Goal: Task Accomplishment & Management: Use online tool/utility

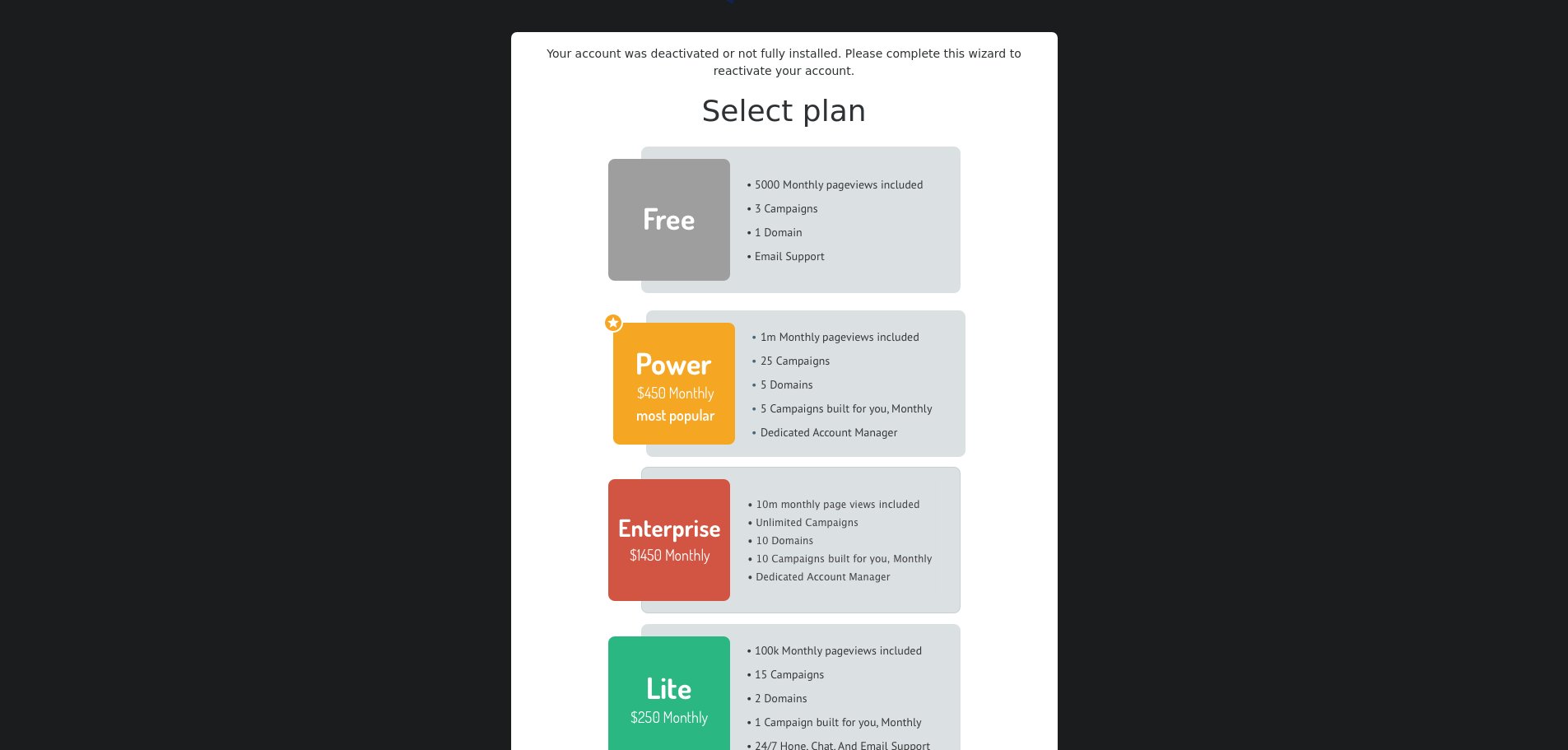
scroll to position [247, 0]
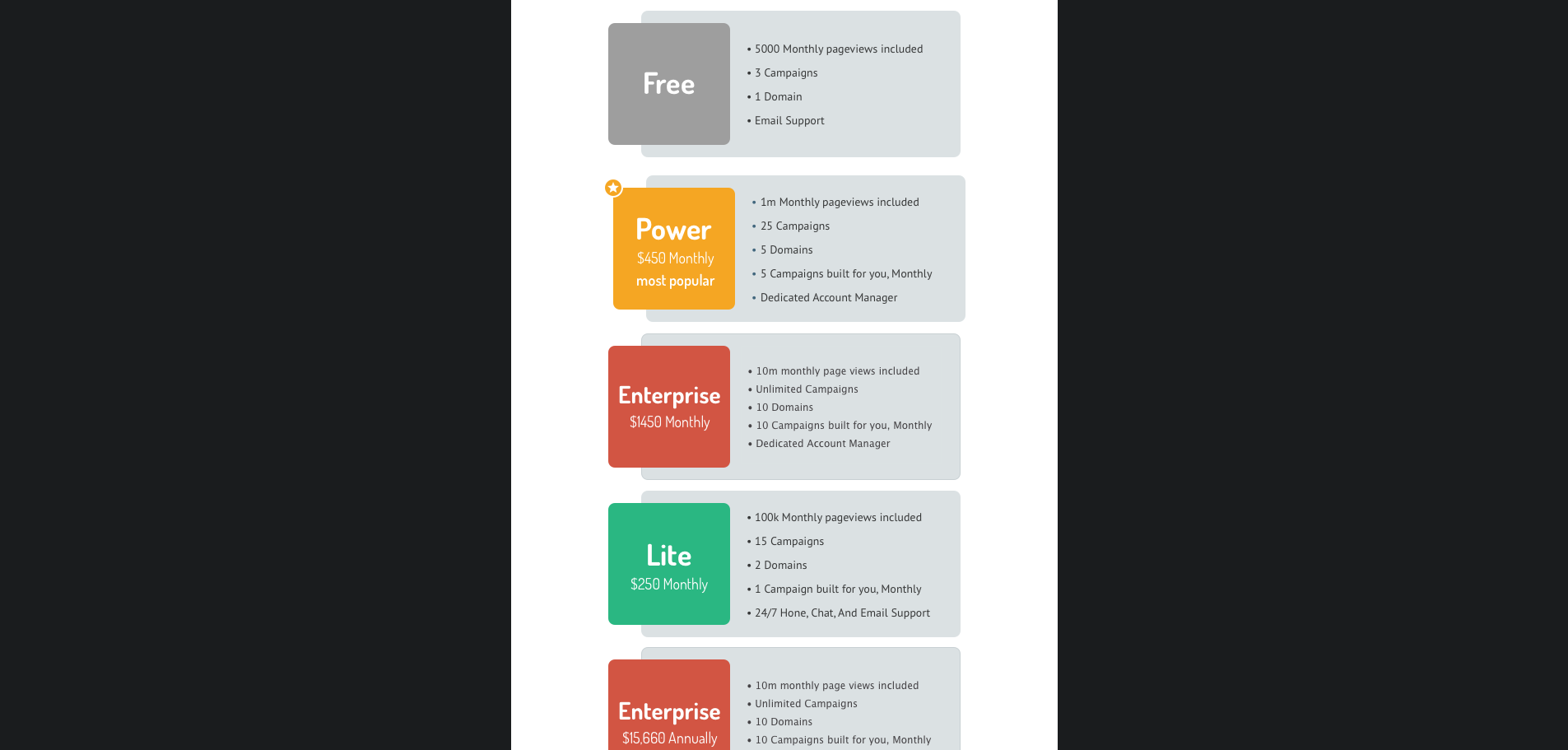
click at [704, 251] on img at bounding box center [785, 248] width 362 height 146
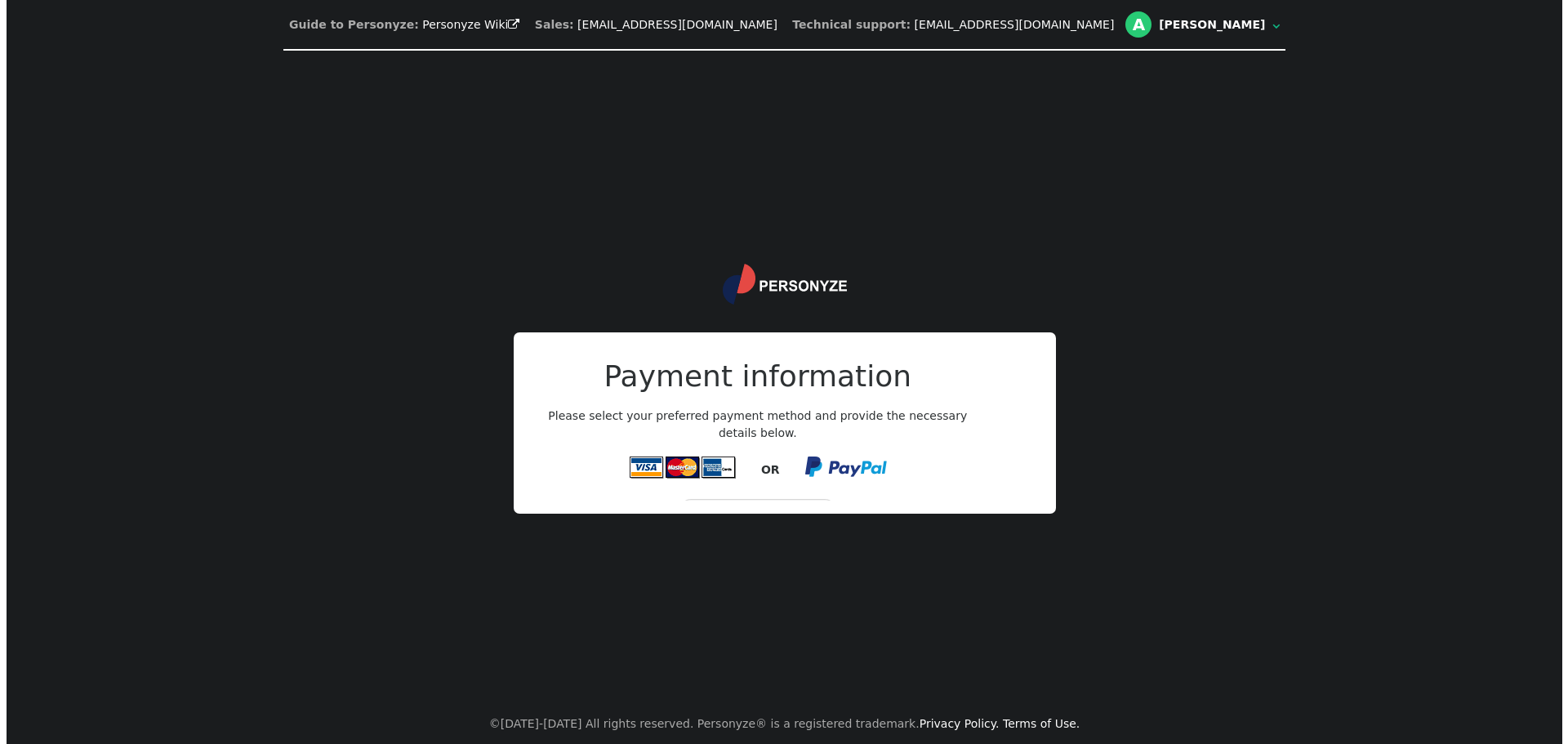
scroll to position [0, 0]
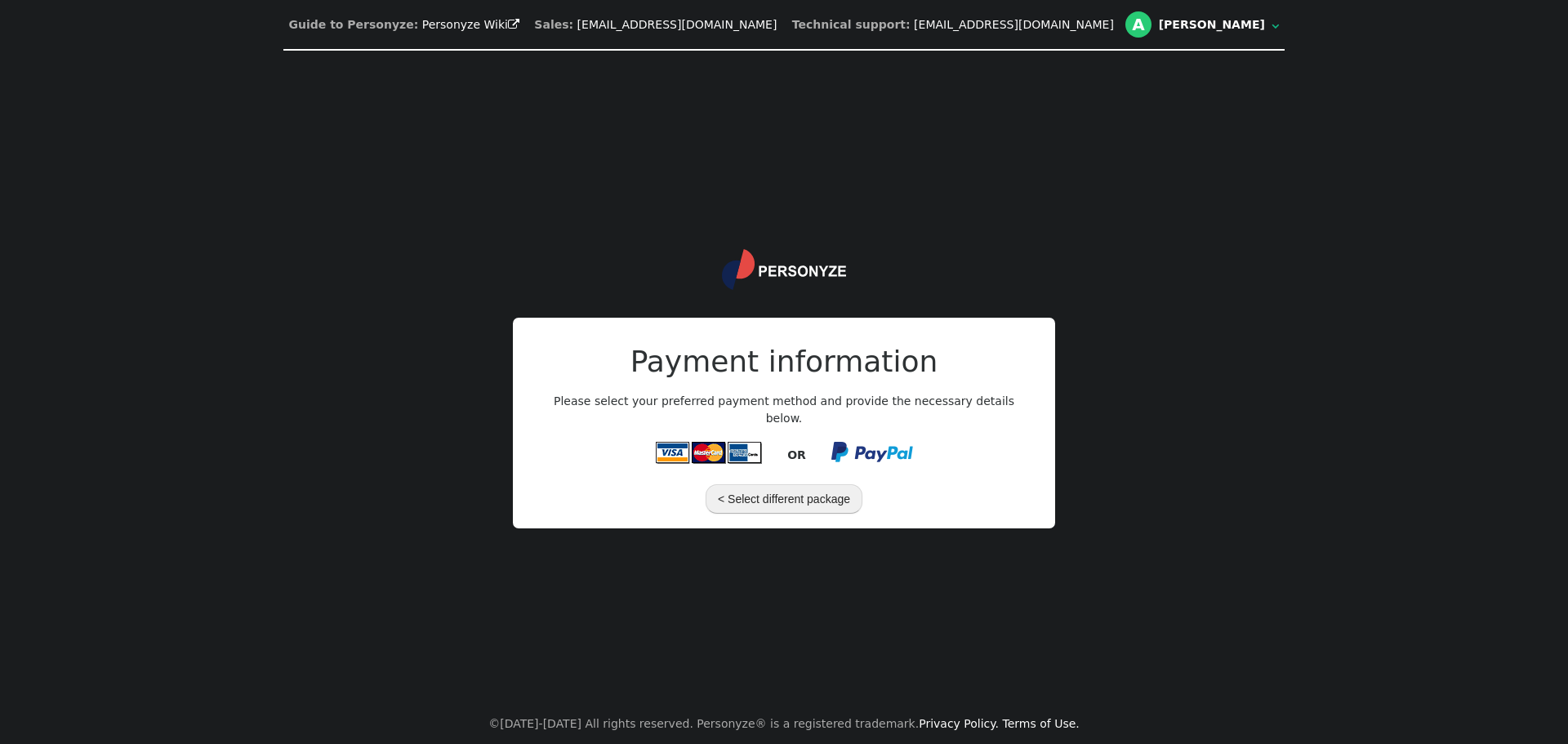
click at [803, 497] on button "< Select different package" at bounding box center [784, 499] width 157 height 29
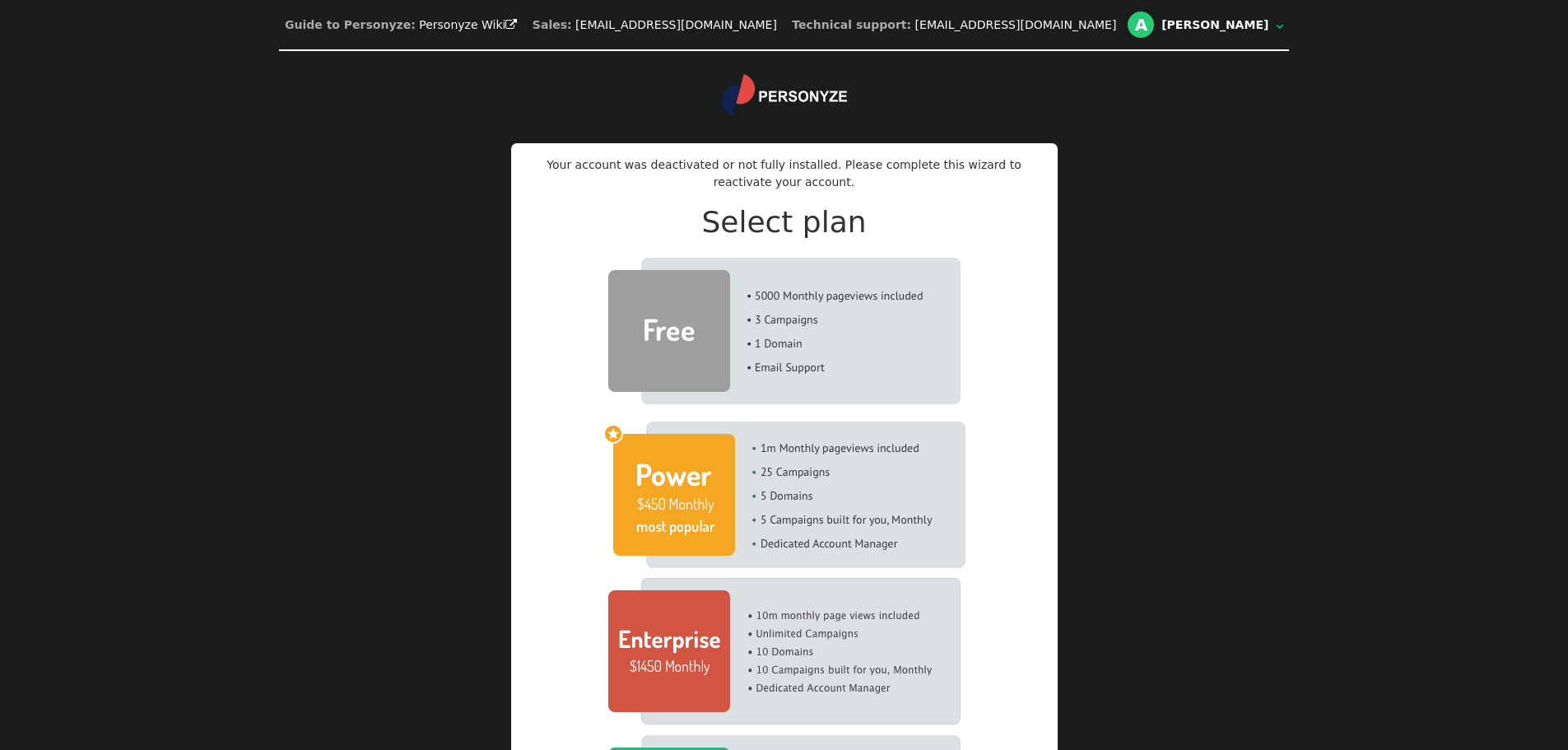
click at [738, 335] on img at bounding box center [784, 330] width 352 height 146
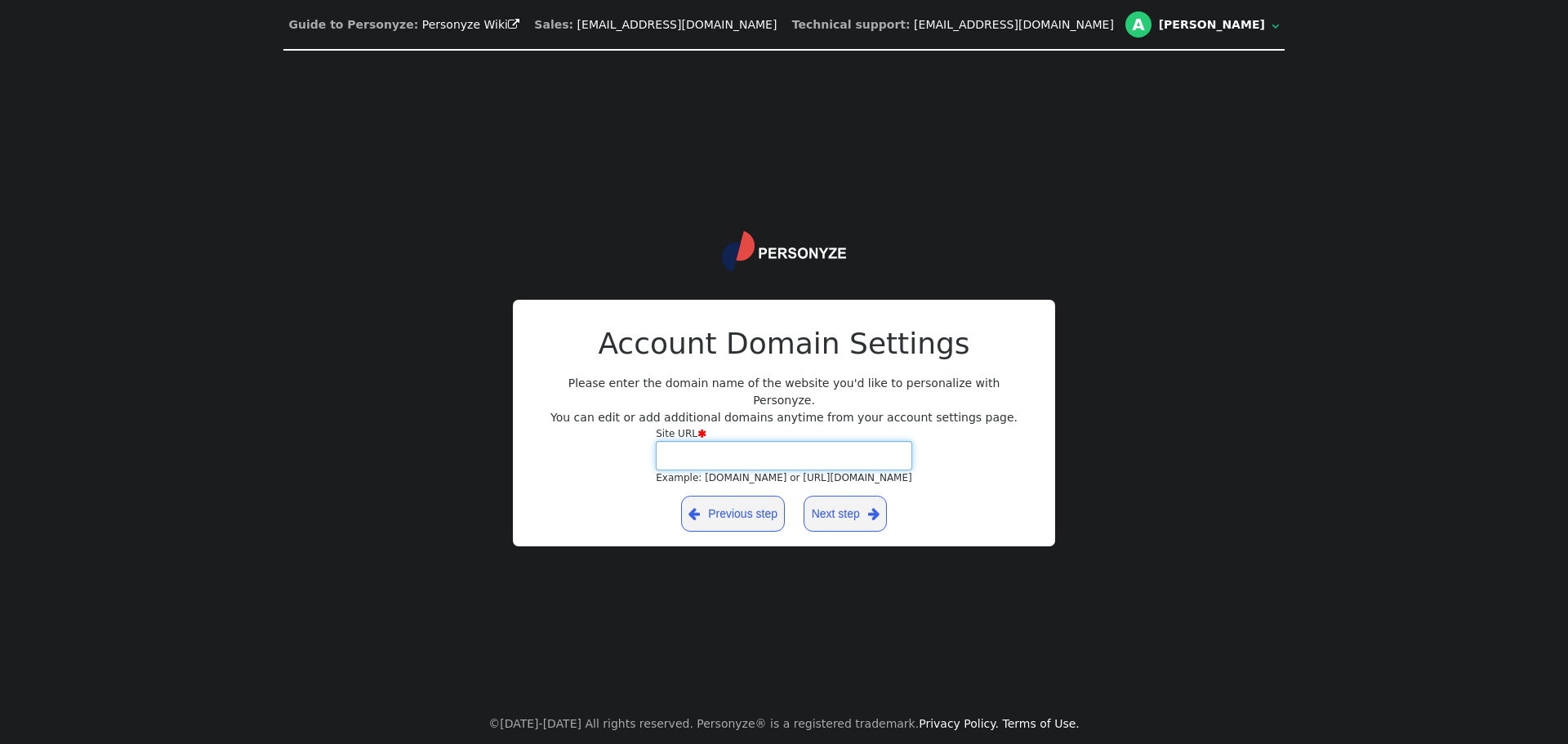
click at [821, 458] on input "Site URL  Example: [DOMAIN_NAME] or [URL][DOMAIN_NAME]" at bounding box center [783, 456] width 256 height 29
paste input "[URL][DOMAIN_NAME]"
type input "[URL][DOMAIN_NAME]"
click at [868, 504] on span "" at bounding box center [873, 514] width 12 height 20
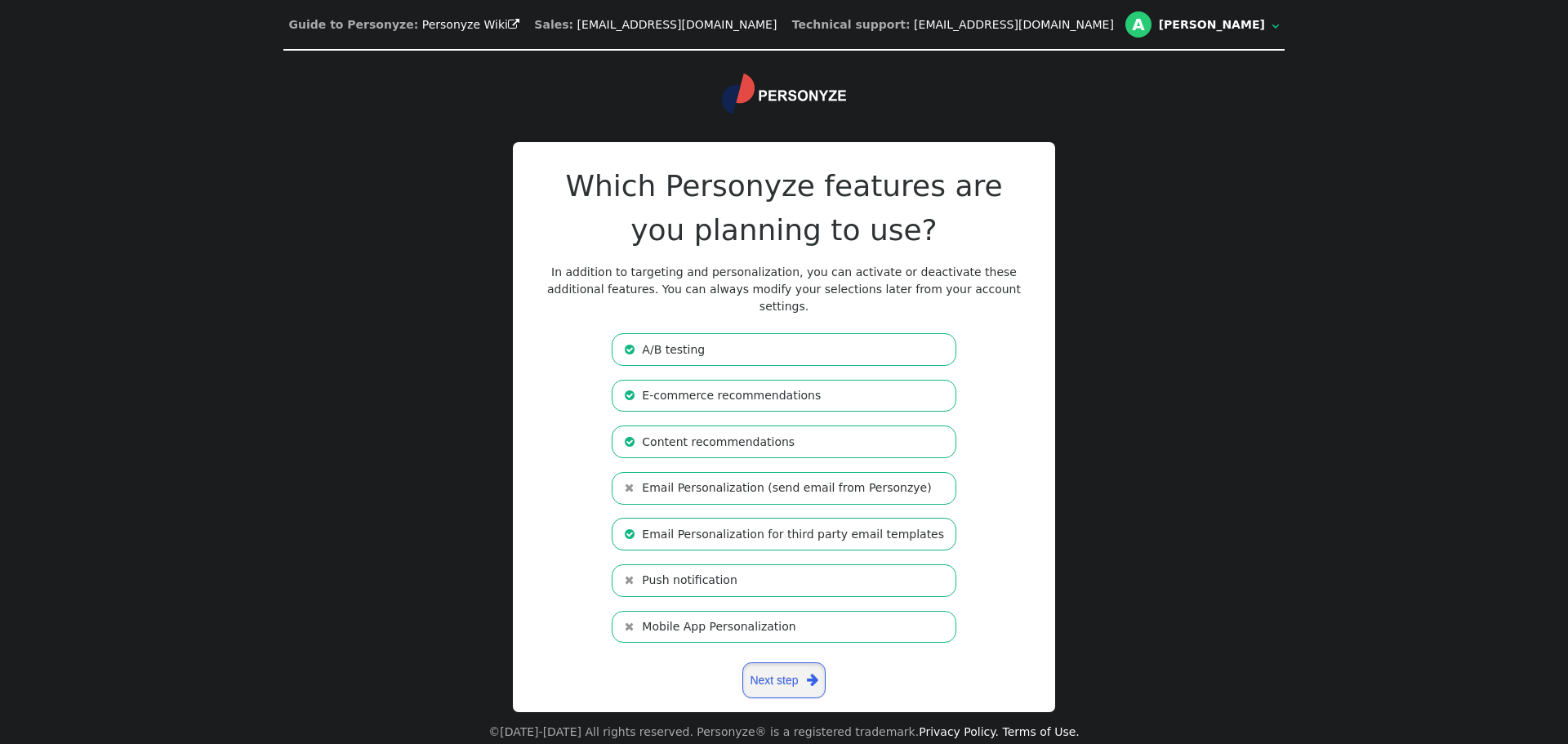
click at [789, 680] on link "Next step " at bounding box center [783, 679] width 83 height 36
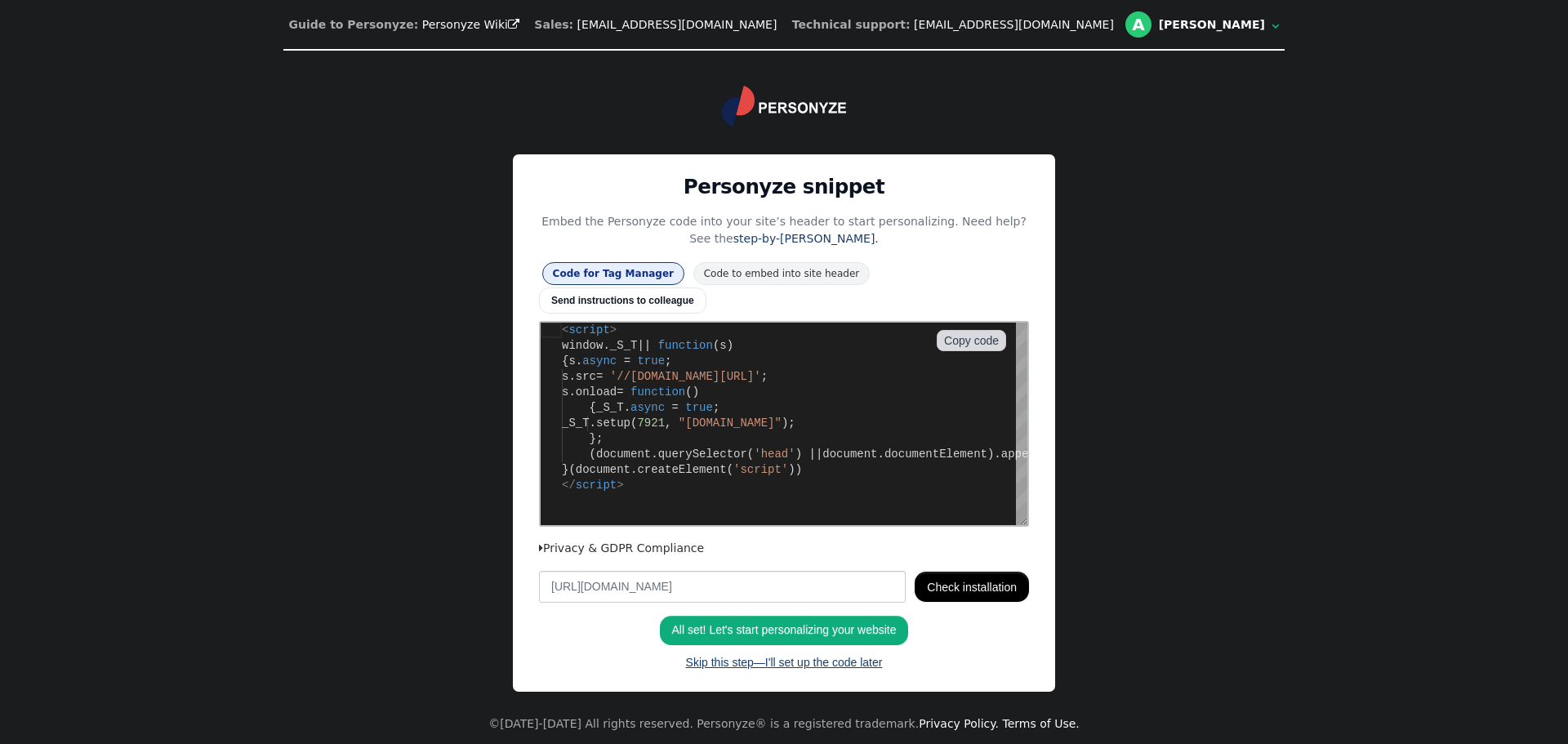
click at [806, 656] on link "Skip this step—I'll set up the code later" at bounding box center [784, 662] width 220 height 29
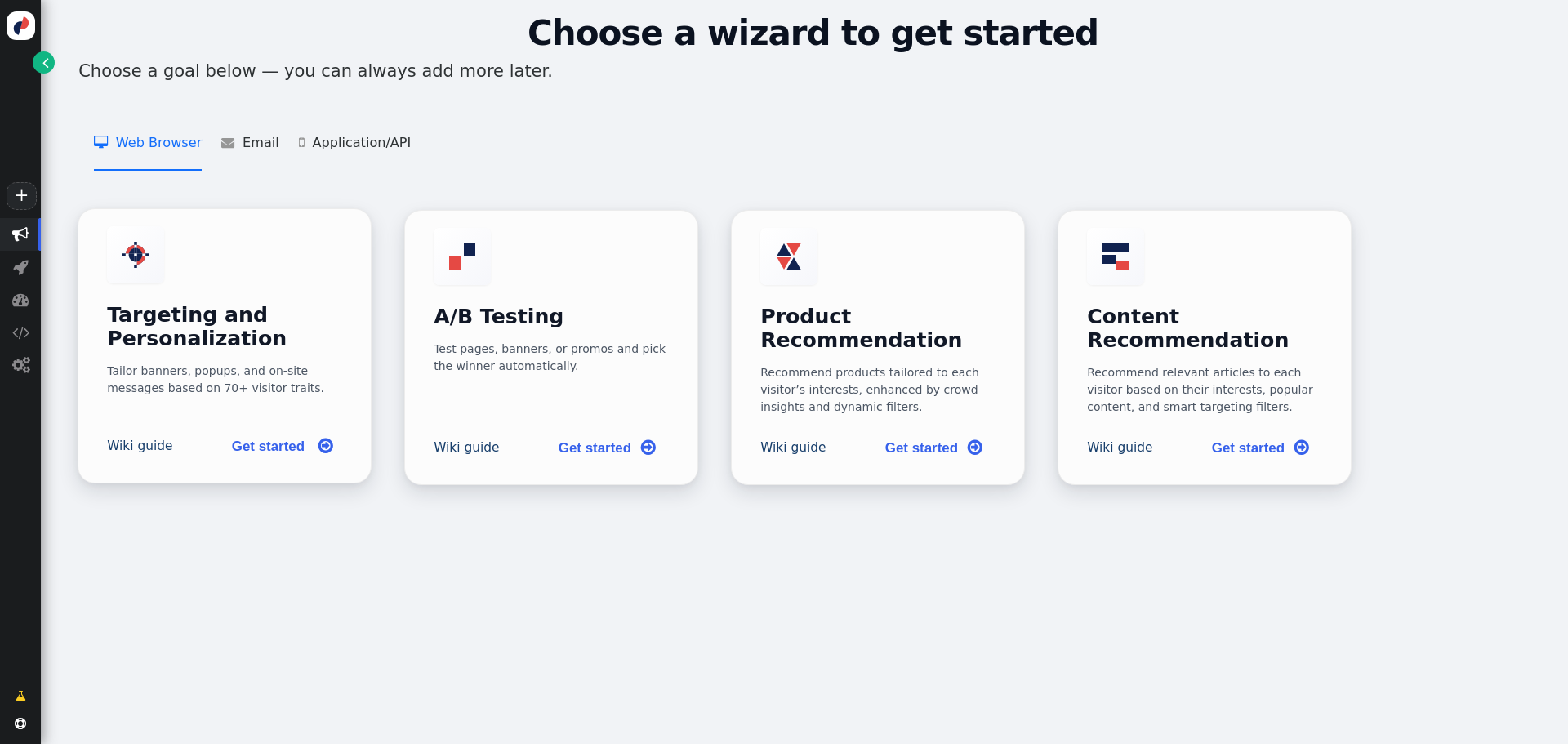
click at [251, 363] on div "Tailor banners, popups, and on-site messages based on 70+ visitor traits." at bounding box center [224, 380] width 235 height 35
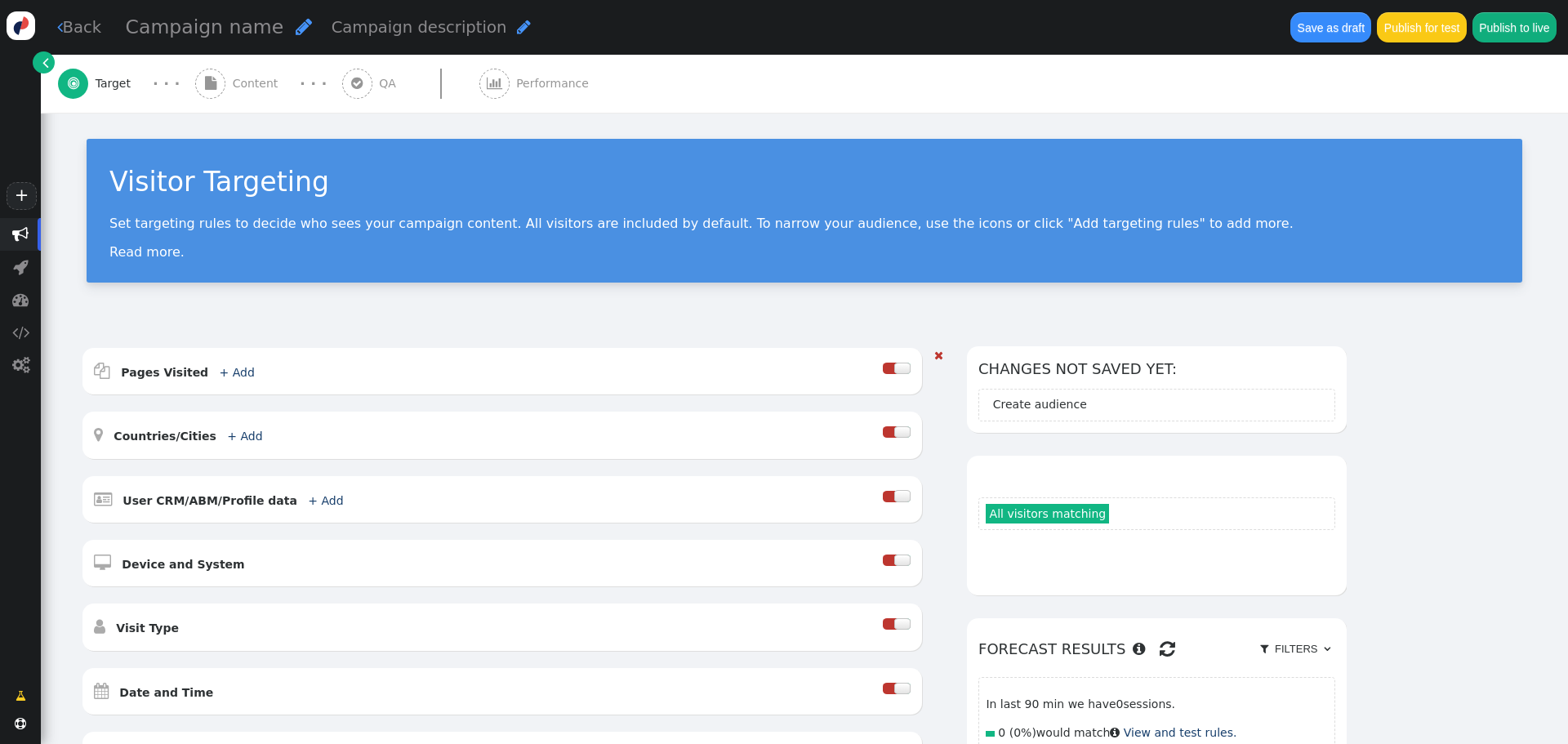
click at [888, 367] on div at bounding box center [889, 368] width 14 height 12
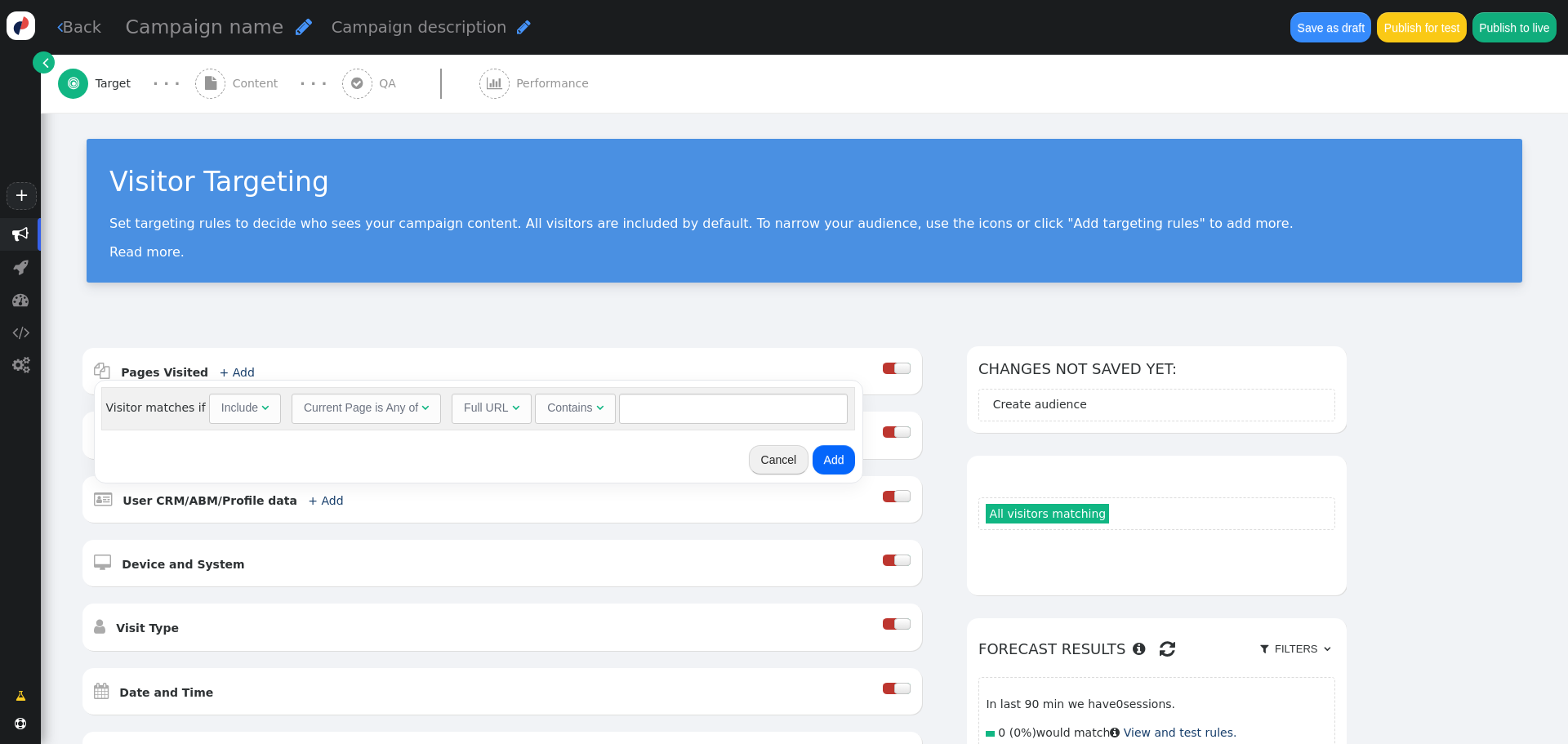
click at [344, 409] on div "Current Page is Any of" at bounding box center [360, 408] width 114 height 17
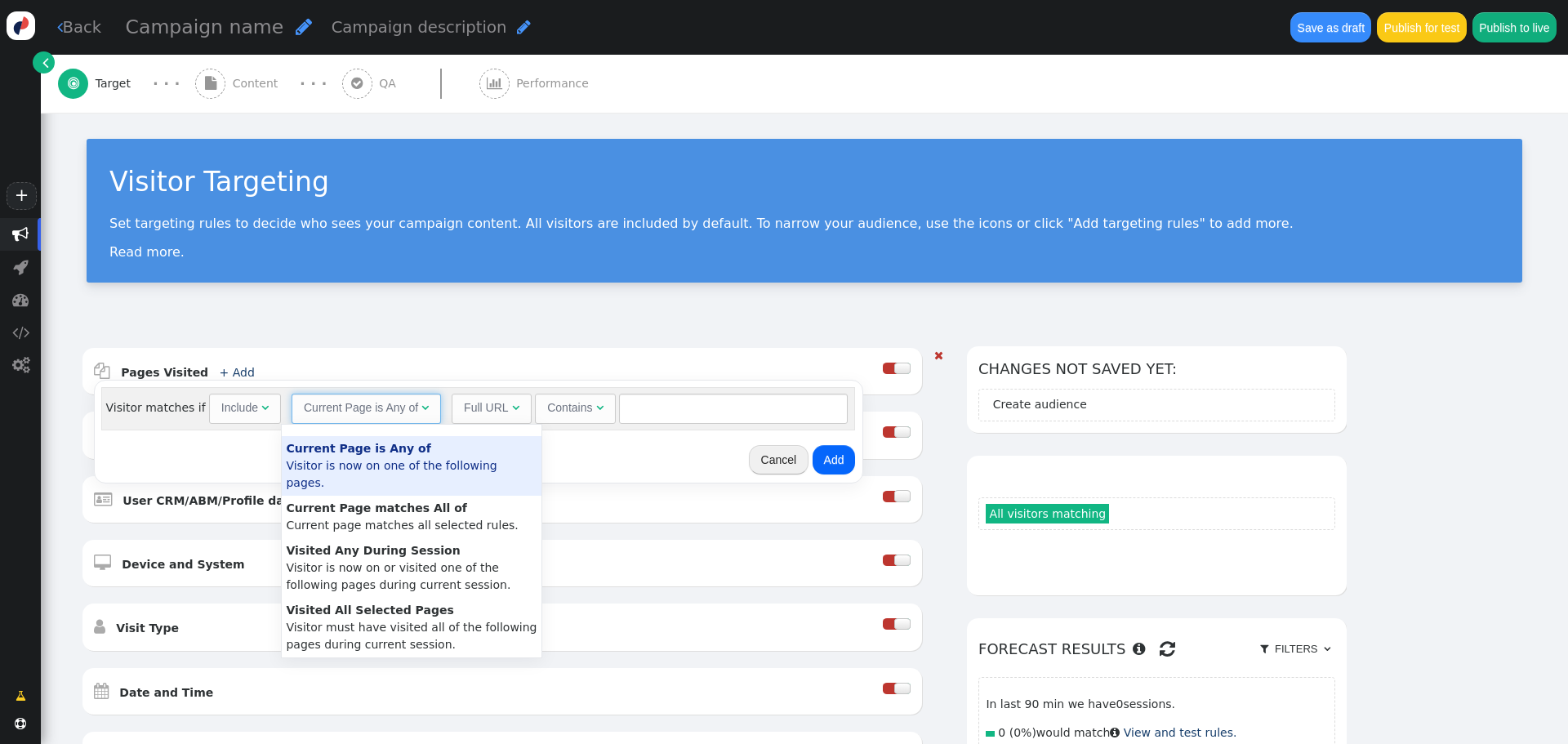
click at [525, 355] on div " Pages Visited + Add  Include Current Page is Any of - Visitor is now on one …" at bounding box center [501, 371] width 840 height 46
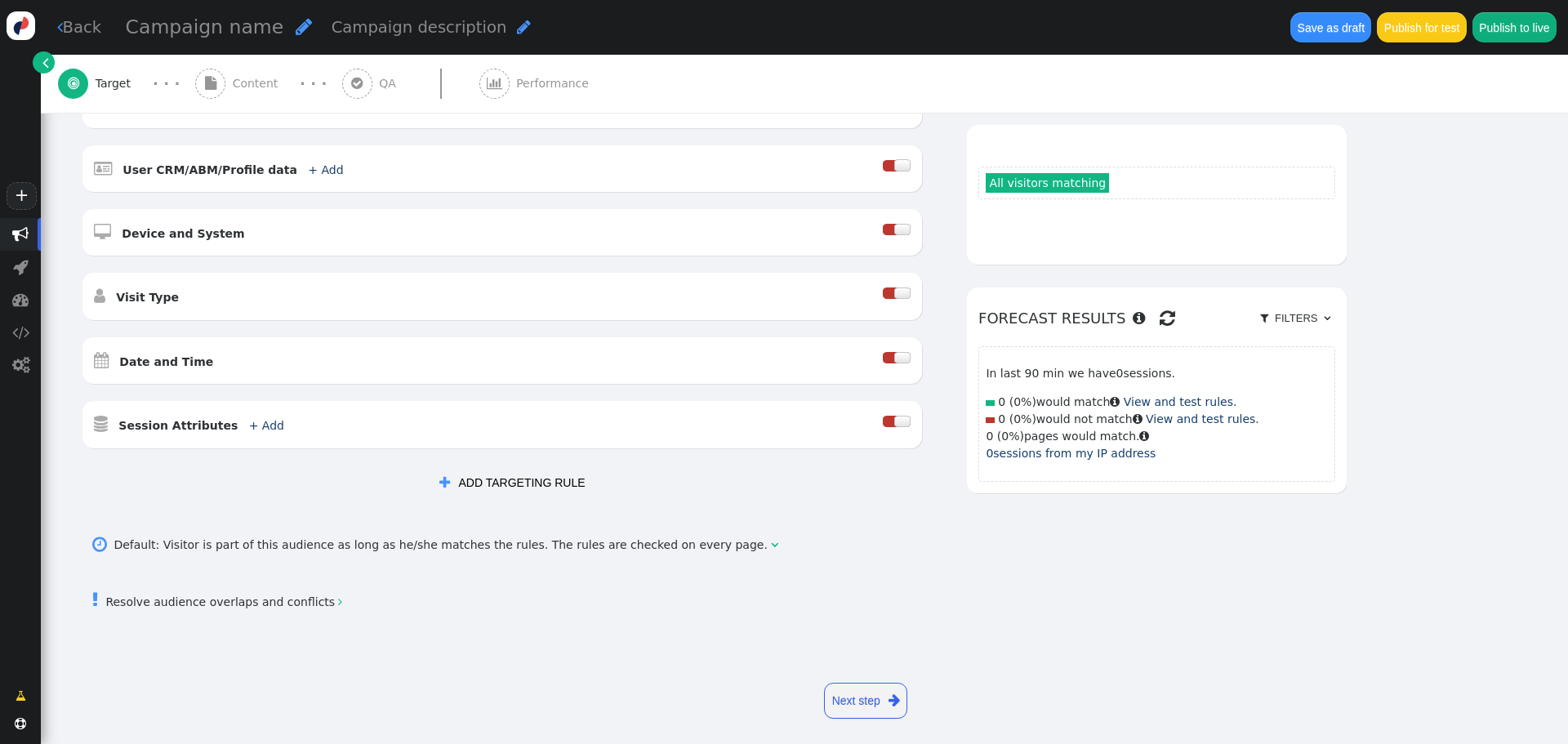
scroll to position [343, 0]
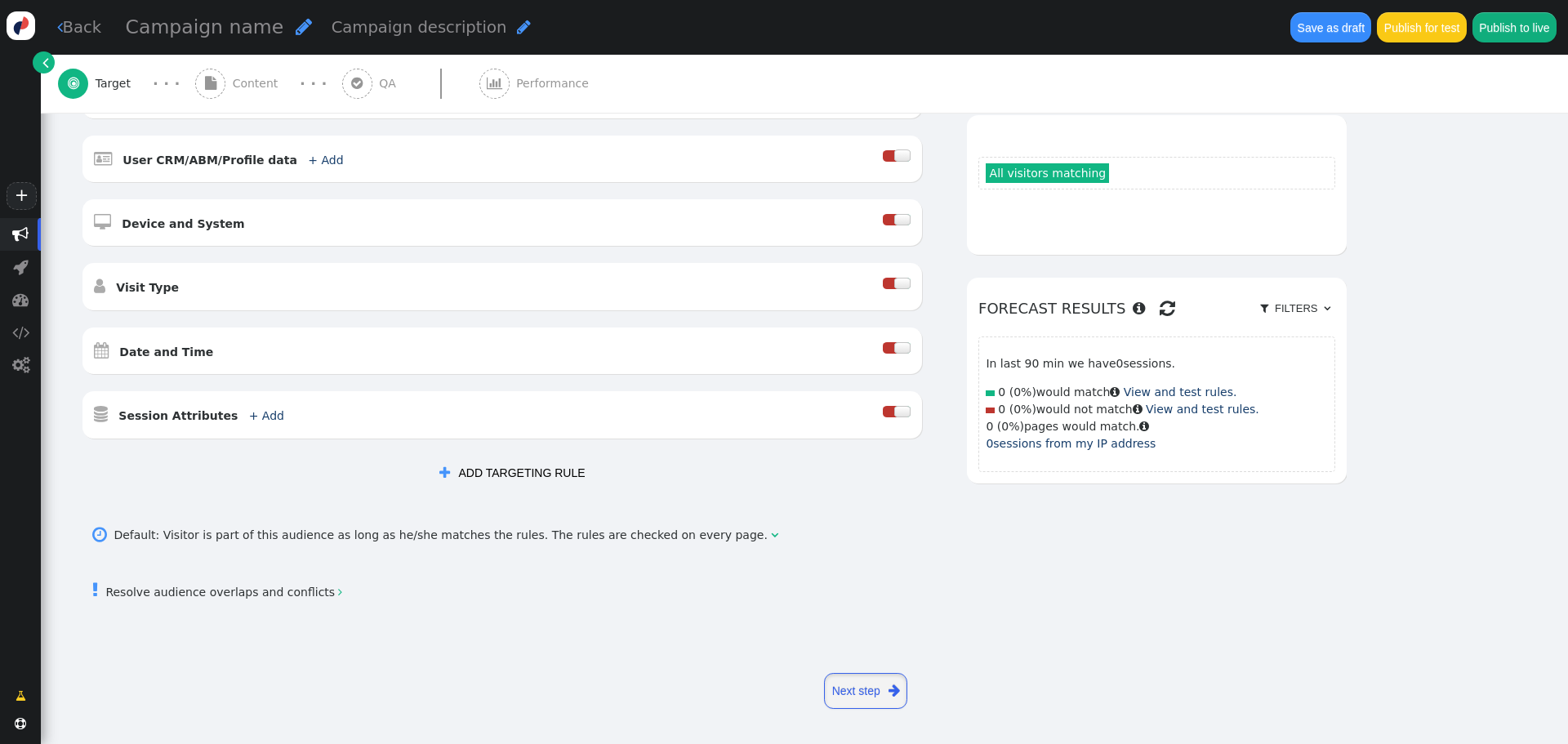
click at [864, 679] on link "Next step " at bounding box center [865, 690] width 83 height 36
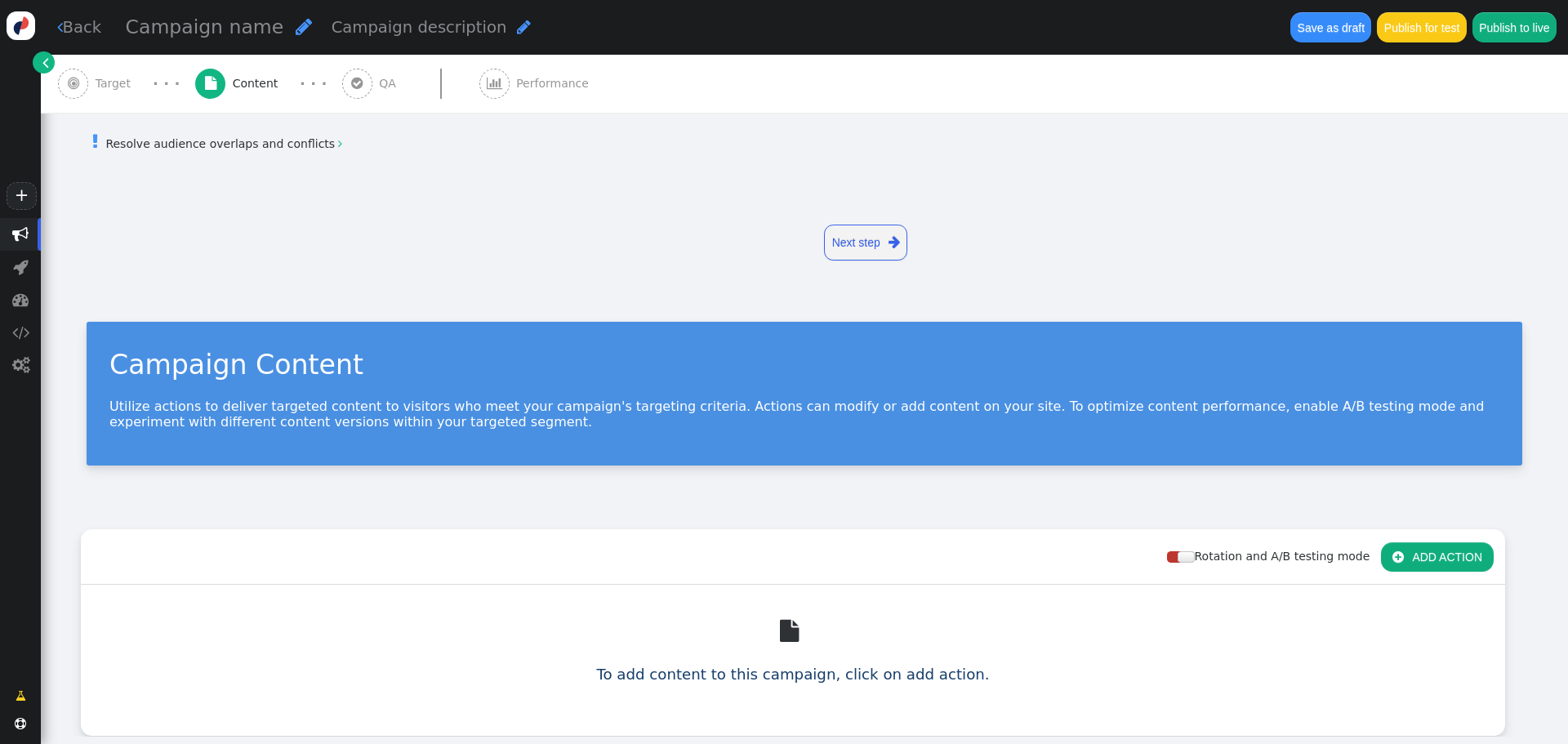
scroll to position [0, 0]
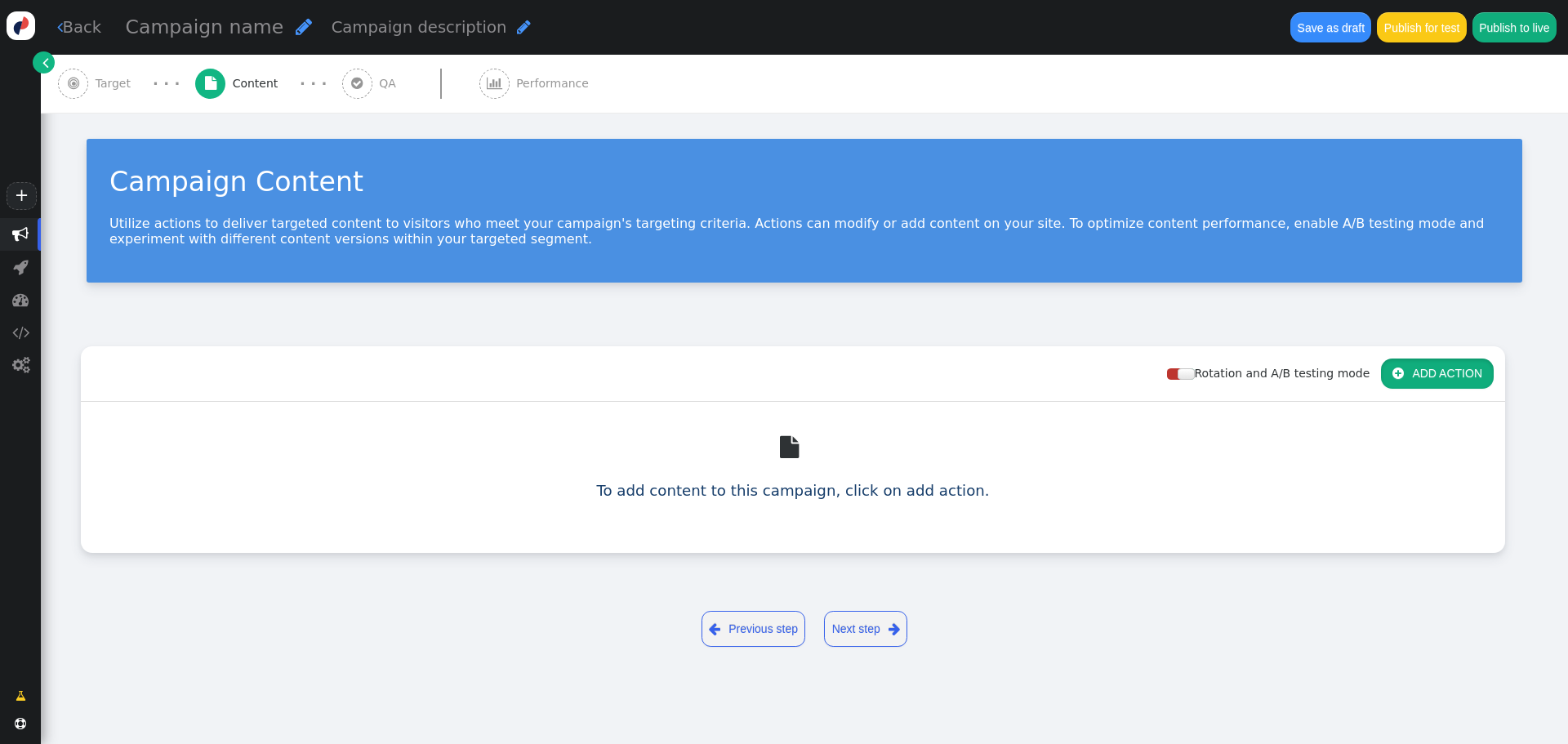
click at [1434, 378] on button " ADD ACTION" at bounding box center [1438, 373] width 113 height 29
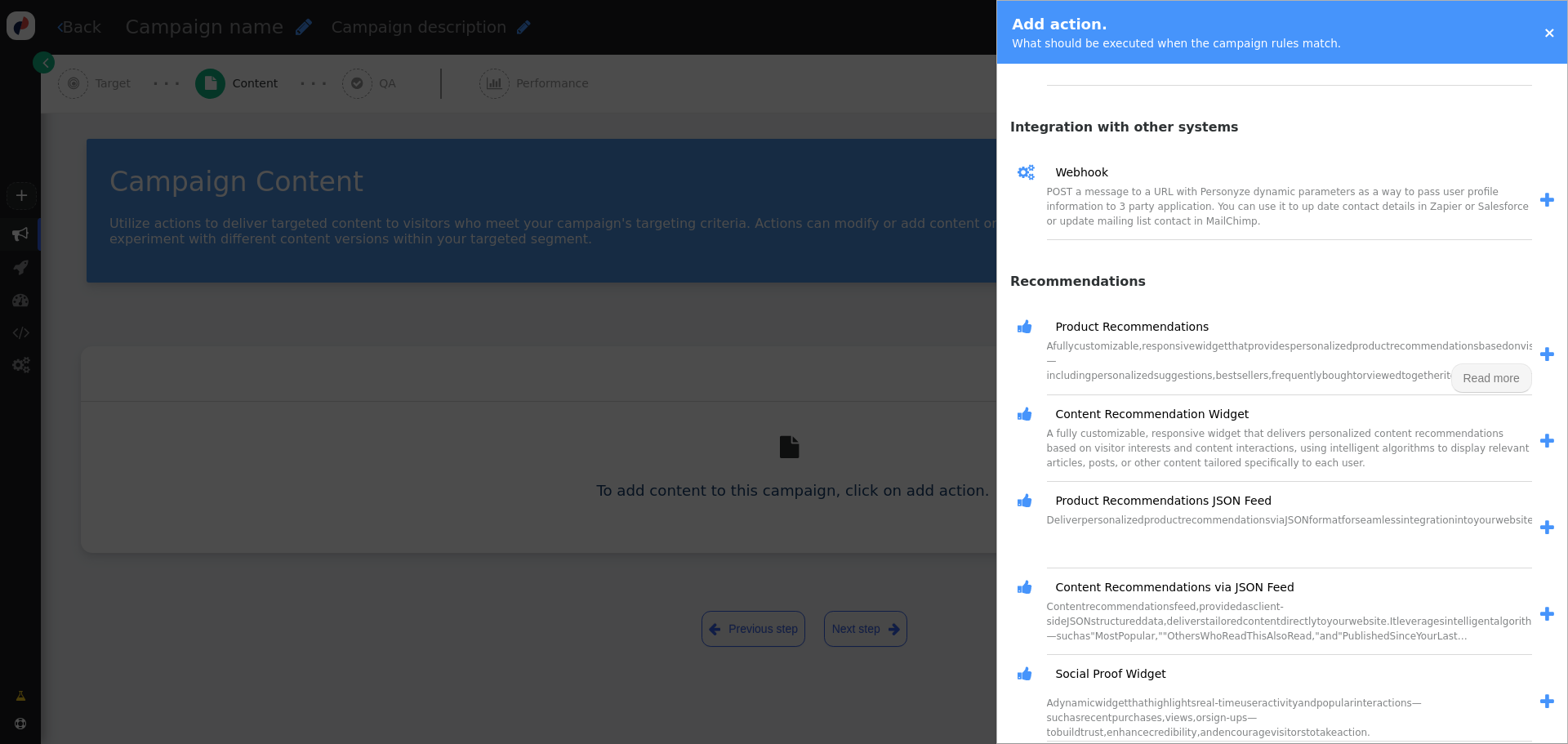
scroll to position [1143, 0]
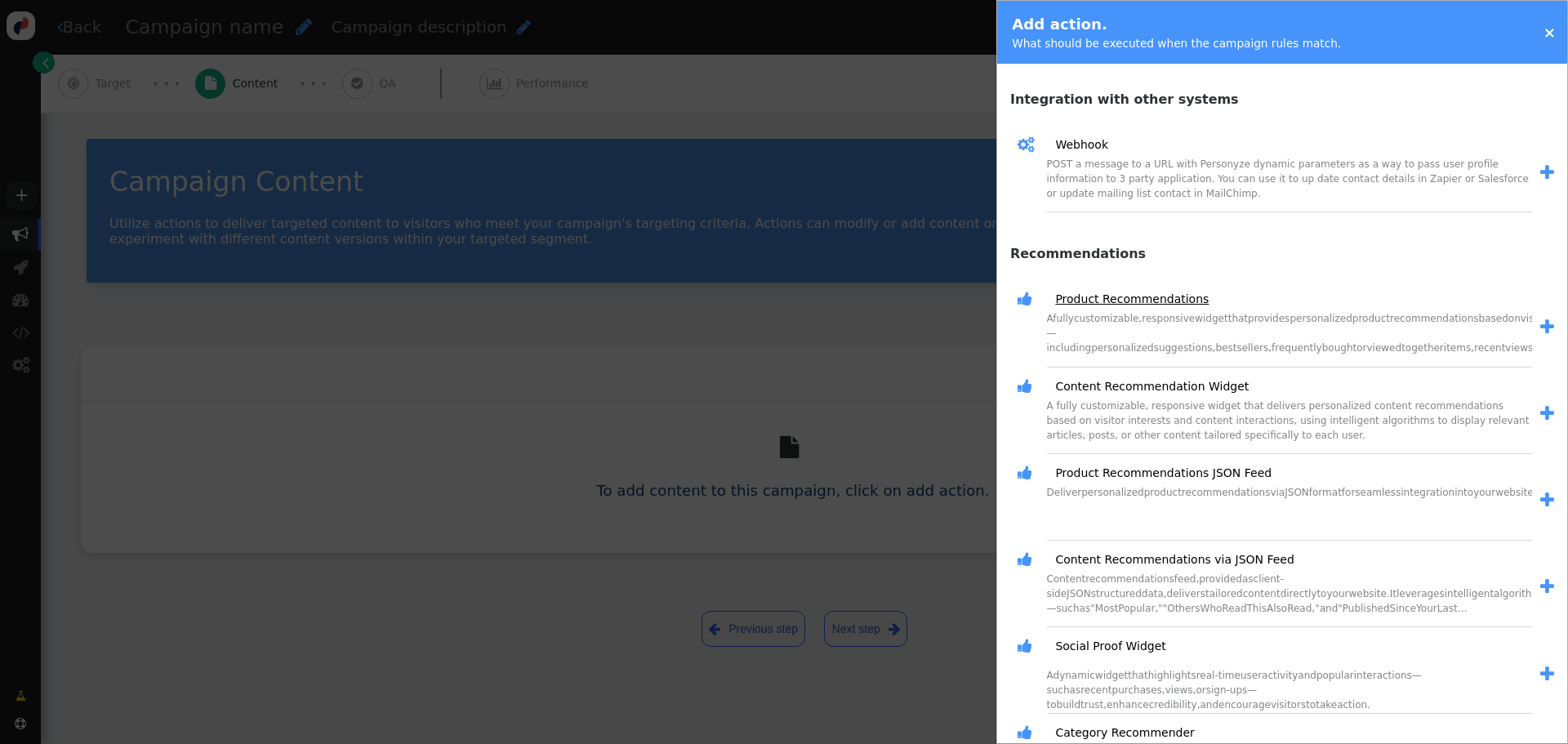
click at [1128, 298] on link "Product Recommendations" at bounding box center [1126, 299] width 165 height 17
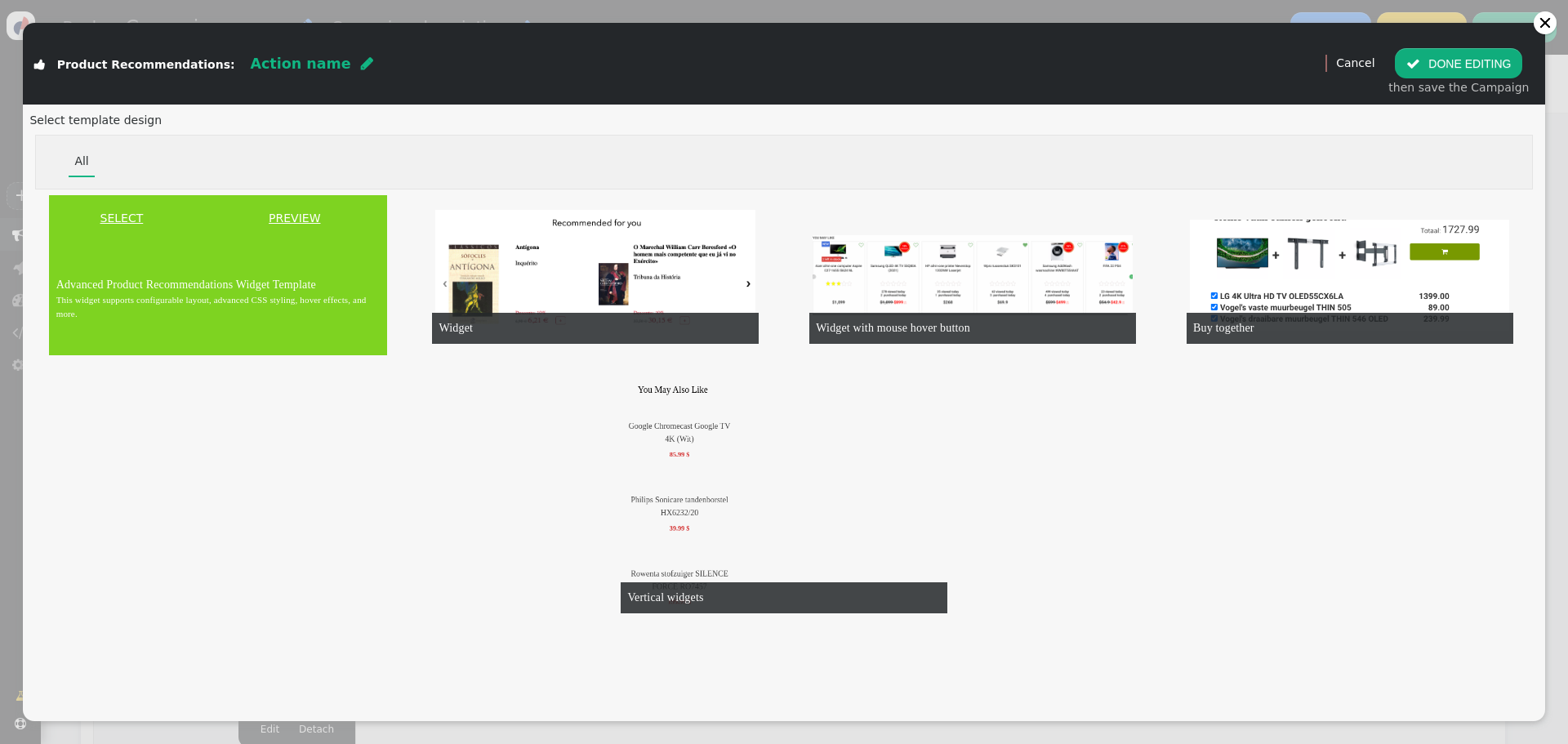
click at [239, 260] on td "Advanced Product Recommendations Widget Template This widget supports configura…" at bounding box center [218, 298] width 338 height 113
click at [117, 223] on link "SELECT" at bounding box center [120, 218] width 138 height 17
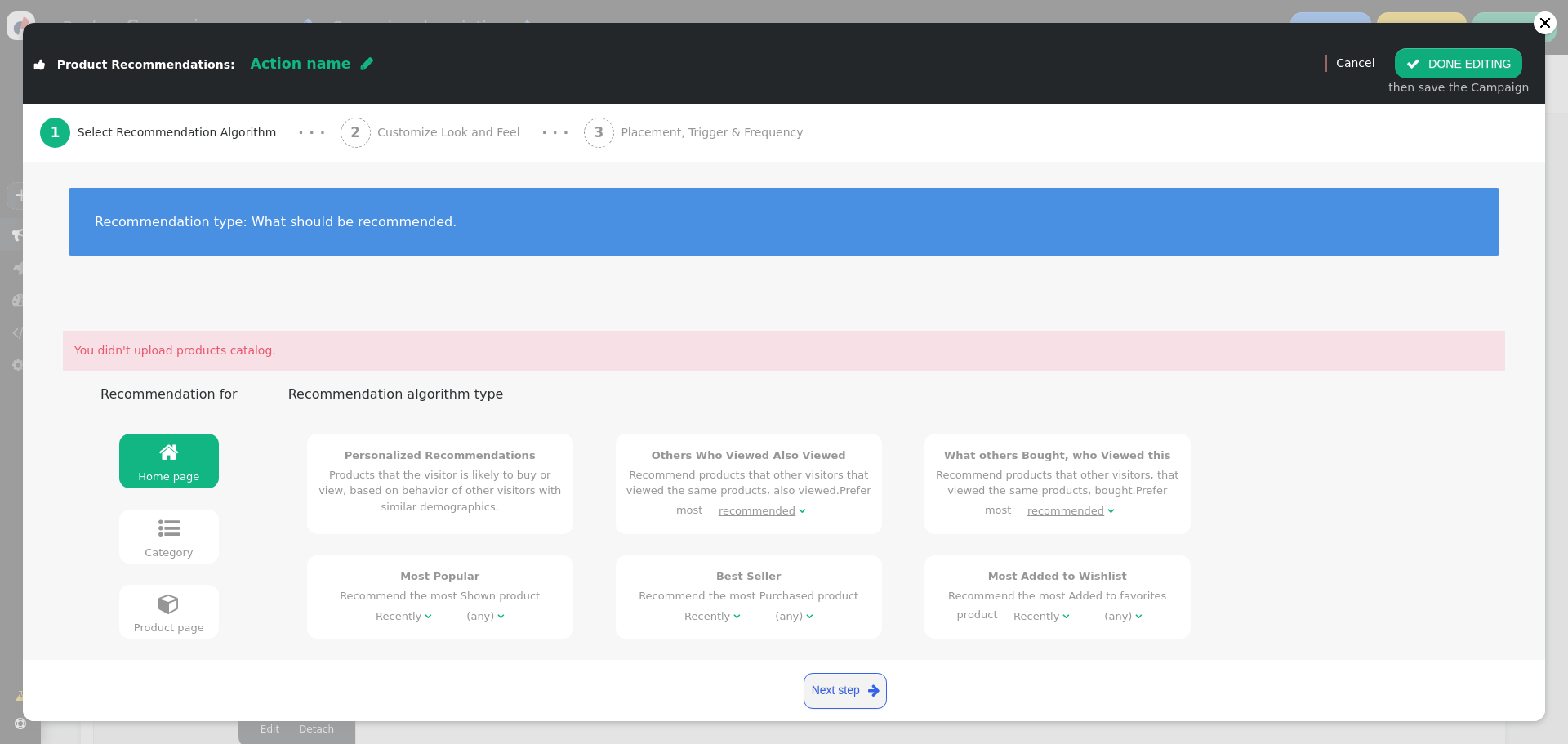
click at [176, 339] on li "You didn't upload products catalog." at bounding box center [784, 351] width 1442 height 40
click at [180, 356] on div "You didn't upload products catalog." at bounding box center [784, 350] width 1419 height 17
click at [1541, 23] on div at bounding box center [1544, 23] width 13 height 13
